Goal: Find specific page/section: Find specific page/section

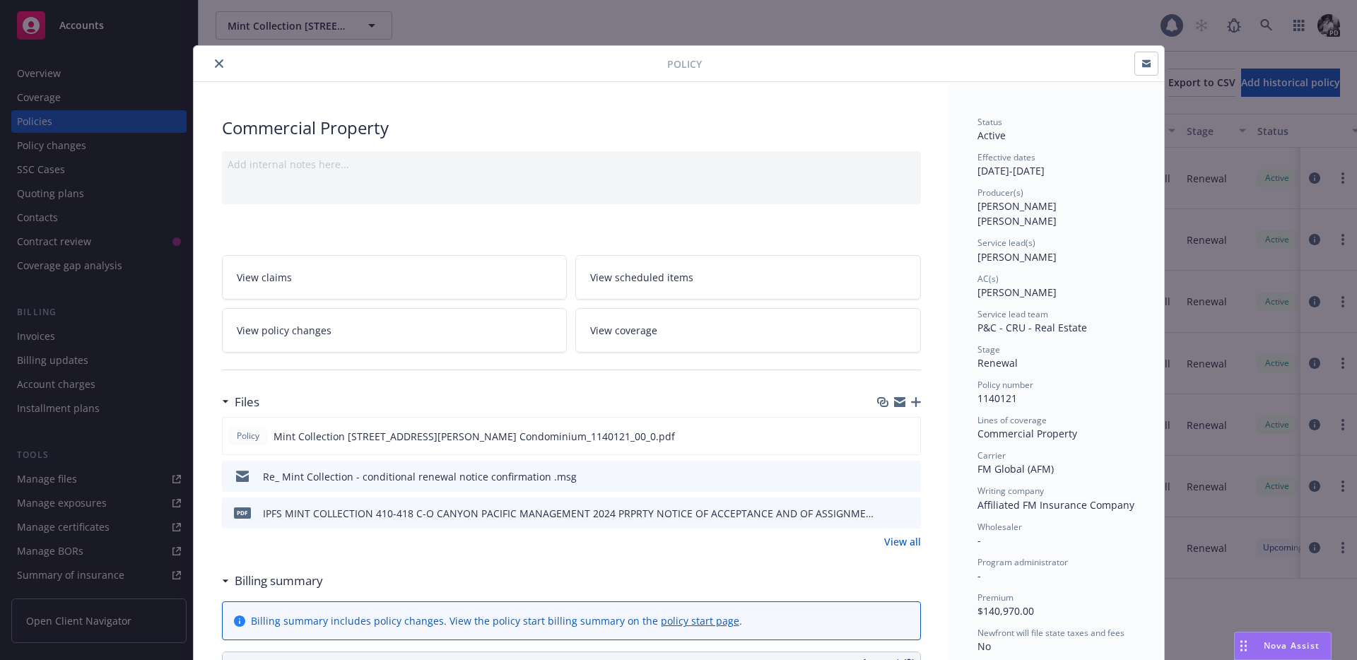
scroll to position [42, 0]
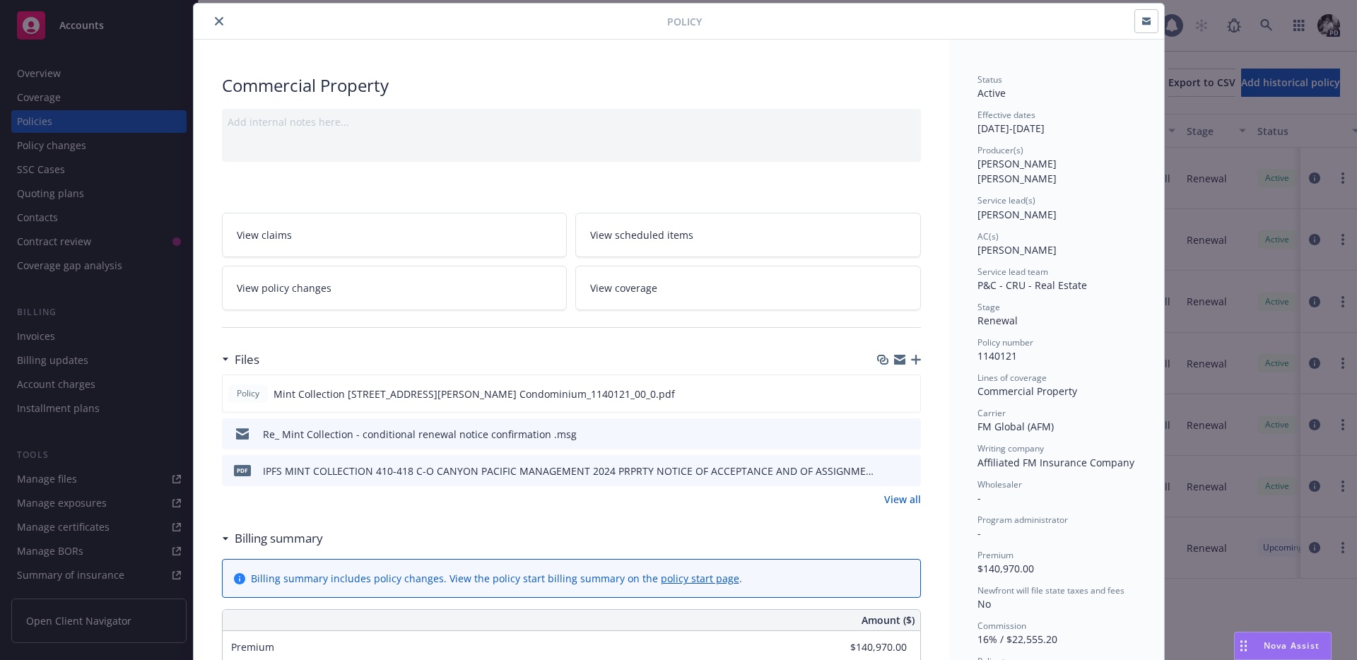
click at [215, 20] on icon "close" at bounding box center [219, 21] width 8 height 8
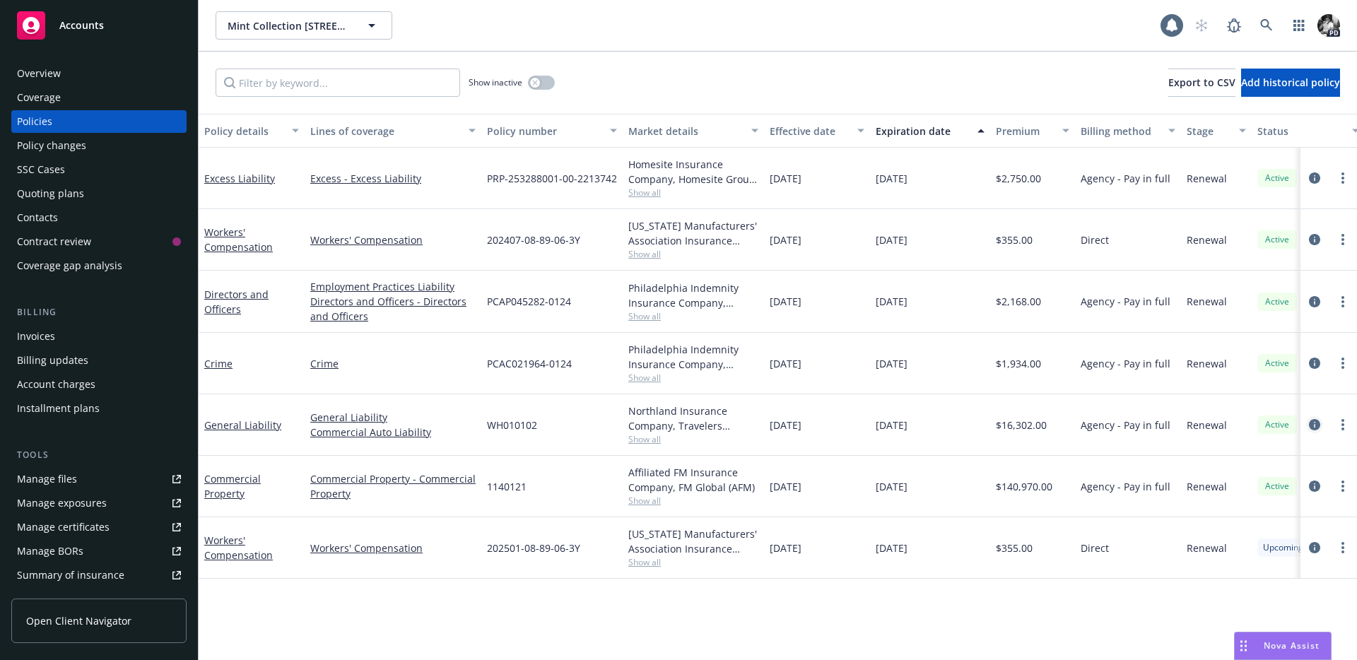
click at [1315, 423] on icon "circleInformation" at bounding box center [1314, 424] width 11 height 11
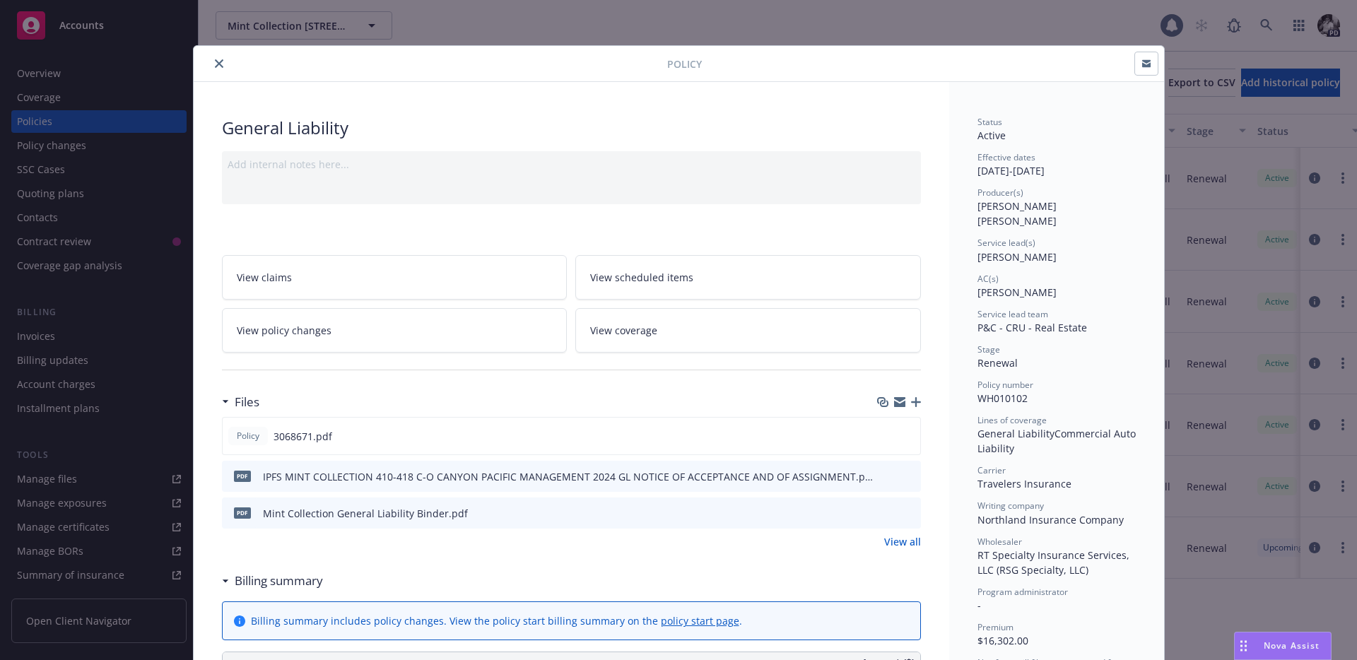
click at [220, 55] on button "close" at bounding box center [219, 63] width 17 height 17
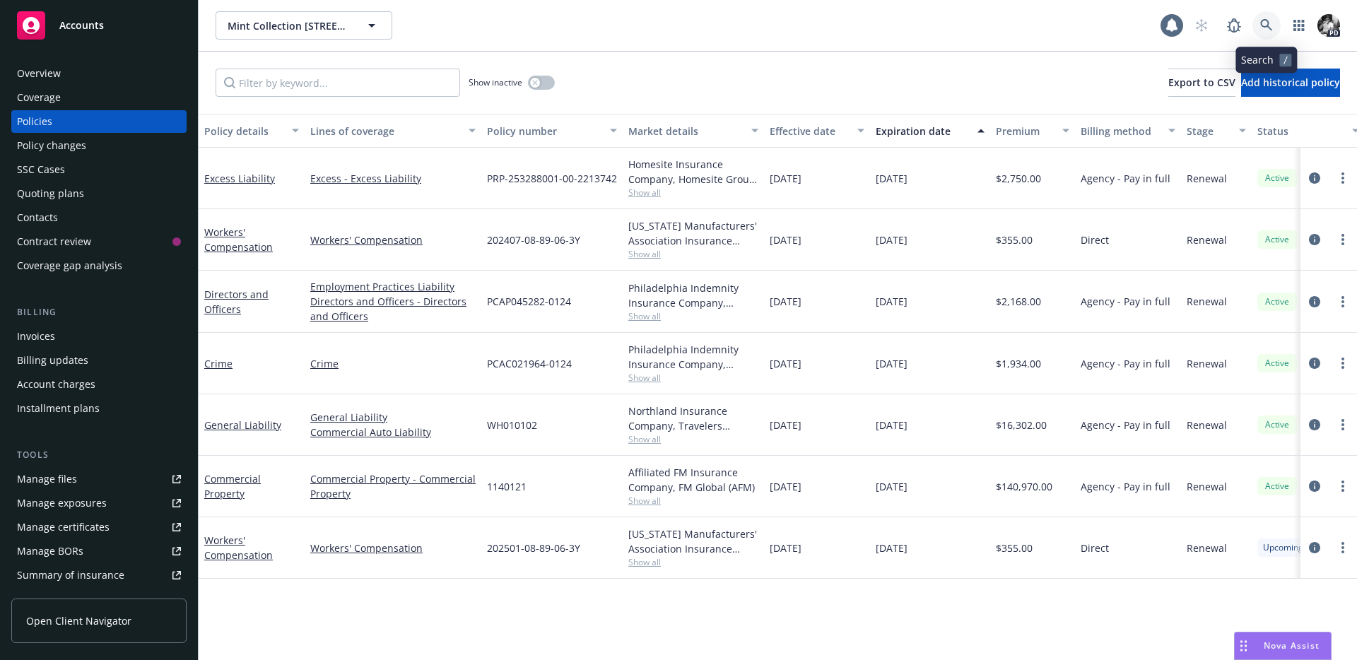
click at [1255, 25] on link at bounding box center [1266, 25] width 28 height 28
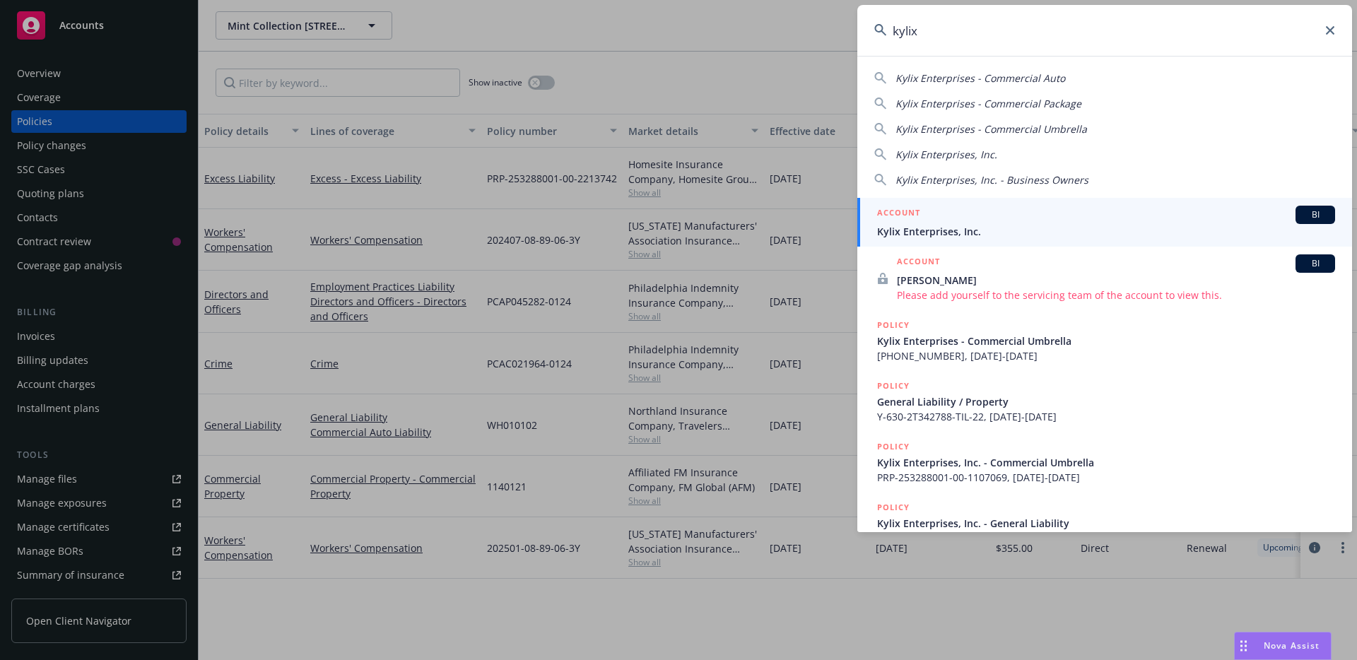
type input "kylix"
click at [977, 230] on span "Kylix Enterprises, Inc." at bounding box center [1106, 231] width 458 height 15
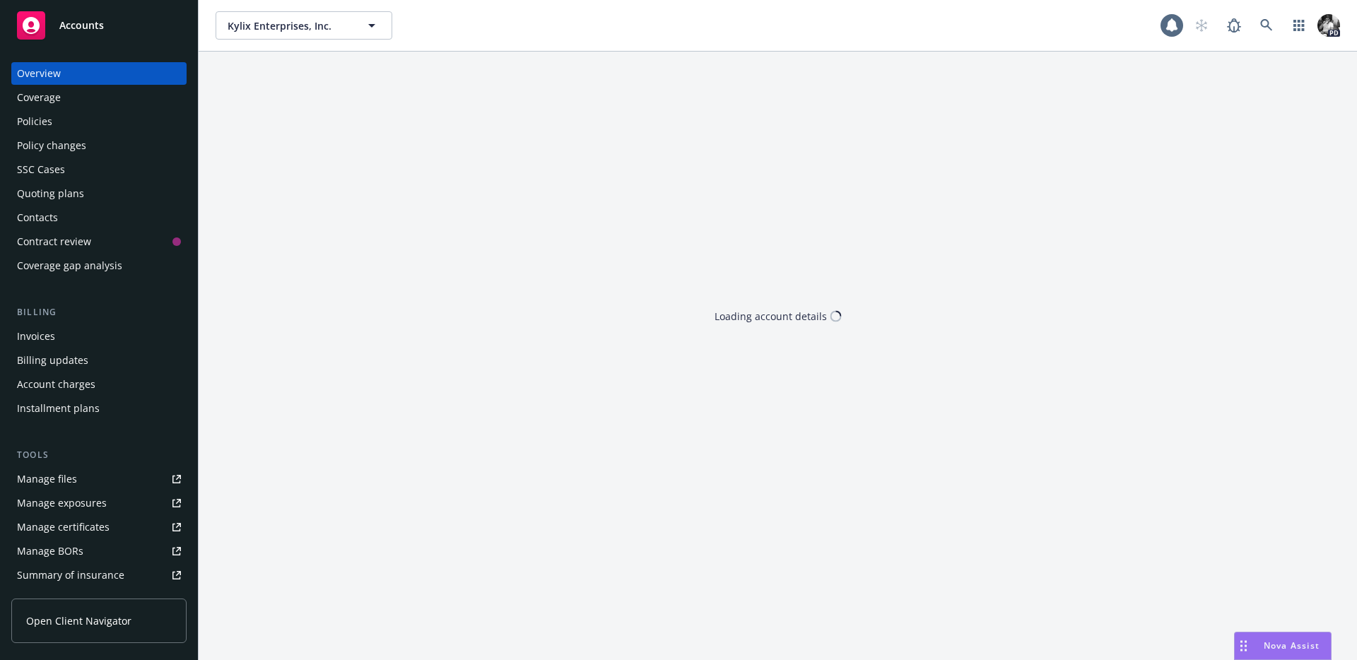
click at [71, 120] on div "Policies" at bounding box center [99, 121] width 164 height 23
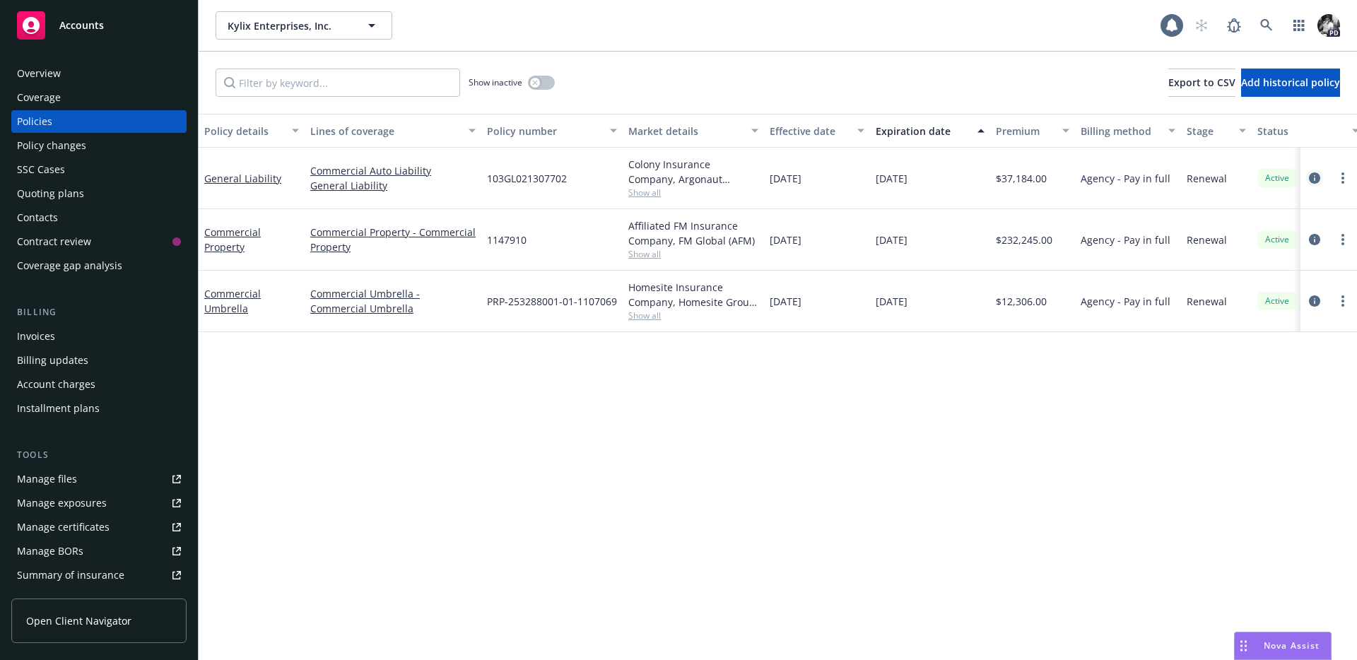
click at [1311, 181] on icon "circleInformation" at bounding box center [1314, 177] width 11 height 11
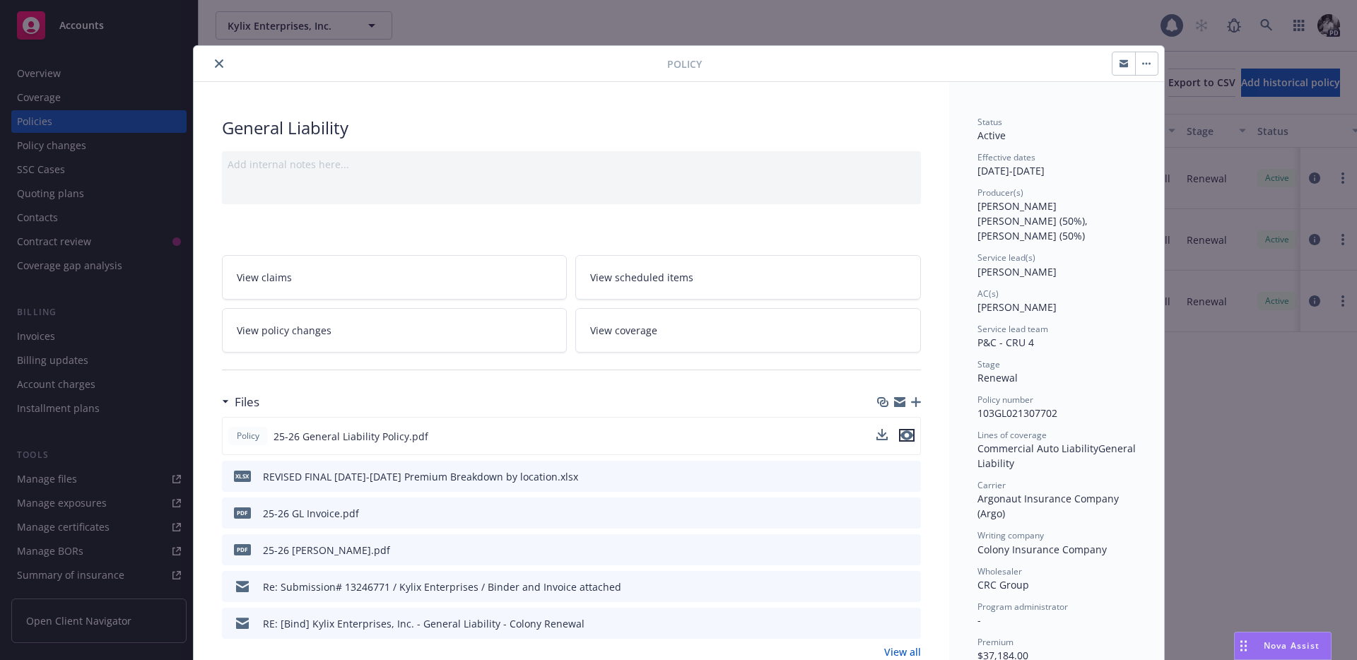
click at [903, 435] on icon "preview file" at bounding box center [906, 435] width 13 height 10
